Goal: Information Seeking & Learning: Find specific fact

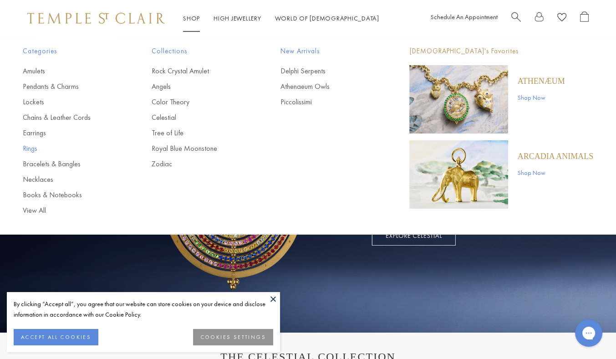
click at [32, 146] on link "Rings" at bounding box center [69, 149] width 92 height 10
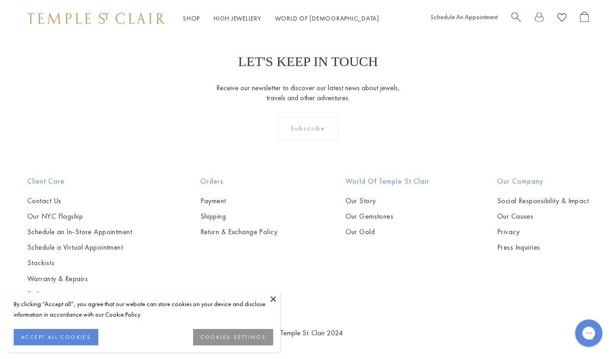
scroll to position [3340, 0]
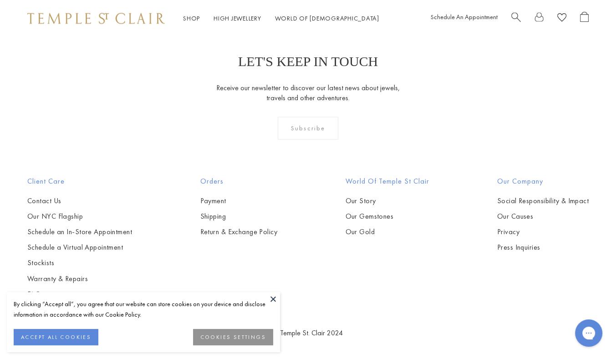
click at [0, 0] on img at bounding box center [0, 0] width 0 height 0
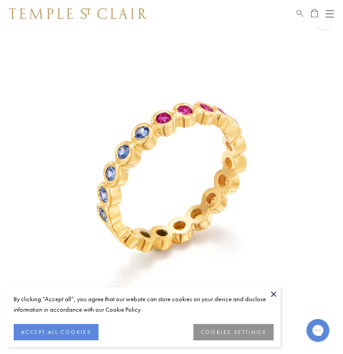
click at [272, 293] on button at bounding box center [274, 295] width 14 height 14
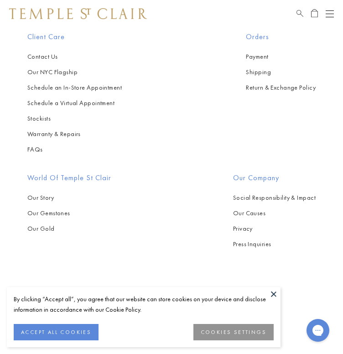
click at [275, 293] on button at bounding box center [274, 295] width 14 height 14
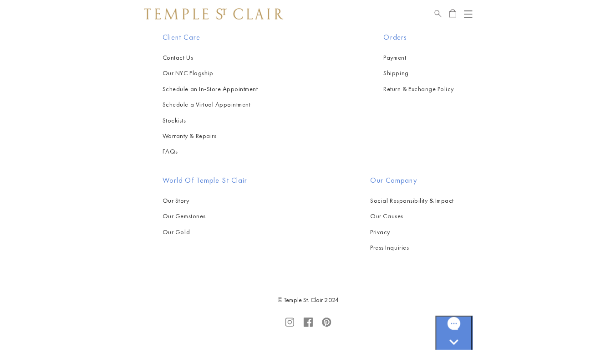
scroll to position [2541, 0]
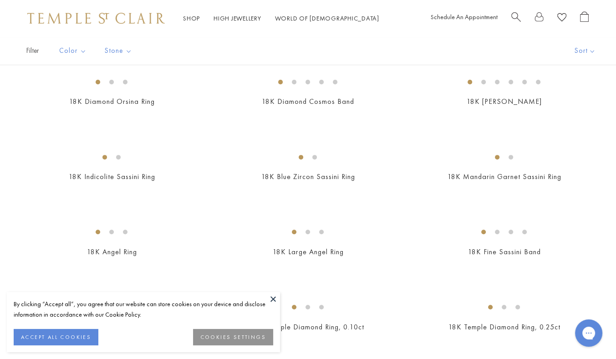
click at [0, 0] on img at bounding box center [0, 0] width 0 height 0
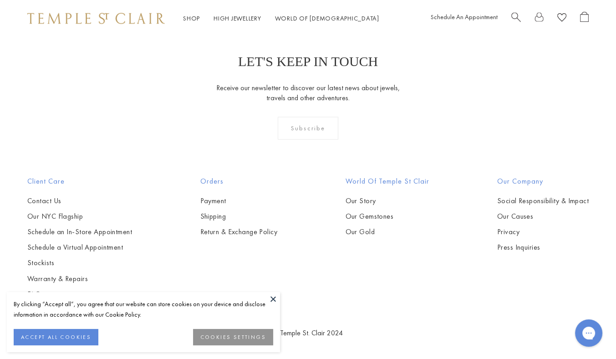
scroll to position [2585, 0]
click at [0, 0] on img at bounding box center [0, 0] width 0 height 0
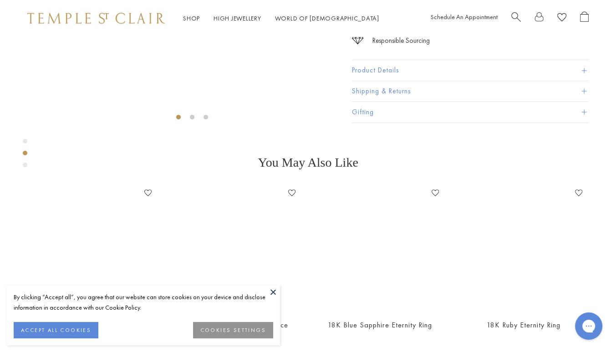
scroll to position [384, 0]
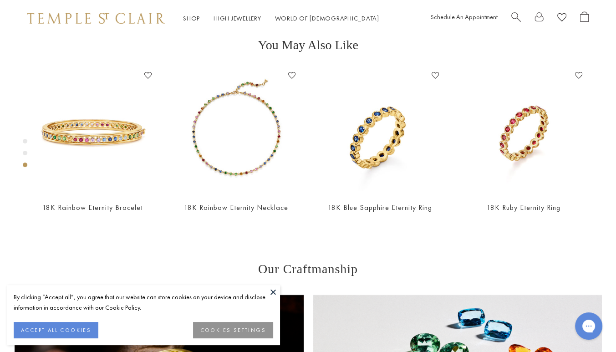
scroll to position [592, 0]
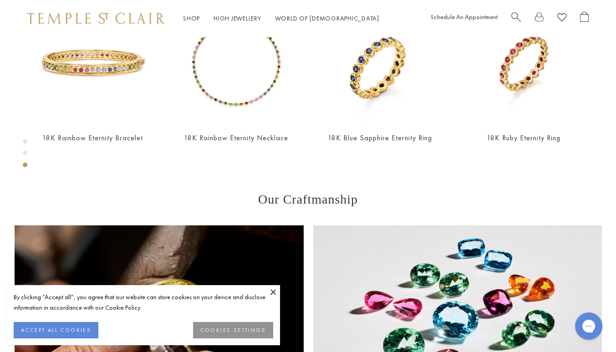
drag, startPoint x: 365, startPoint y: 286, endPoint x: 405, endPoint y: 282, distance: 39.8
copy span "R16800-RNB65"
